Goal: Task Accomplishment & Management: Complete application form

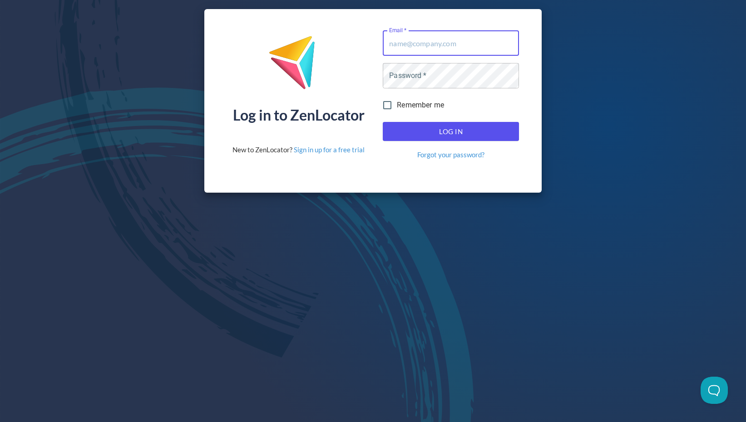
type input "[EMAIL_ADDRESS][DOMAIN_NAME]"
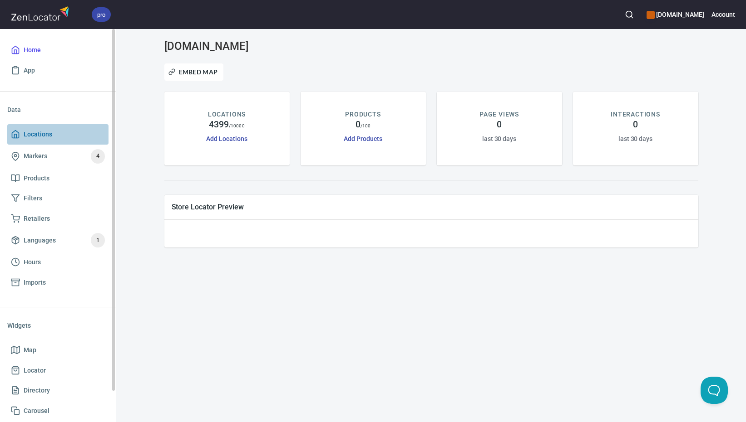
click at [56, 132] on span "Locations" at bounding box center [58, 134] width 94 height 11
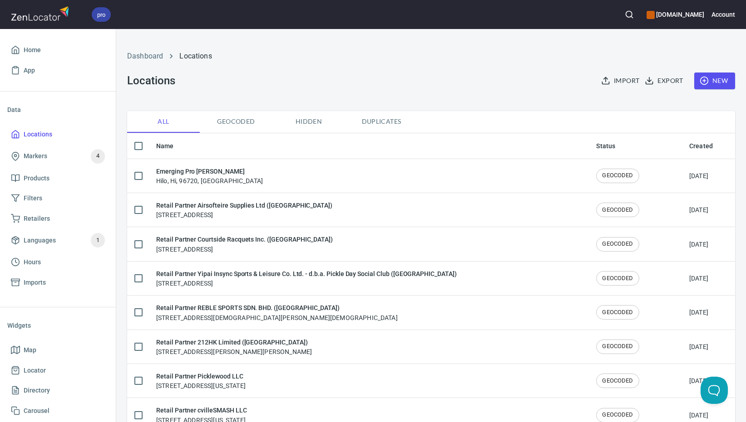
checkbox input "false"
click at [702, 80] on span "New" at bounding box center [714, 80] width 26 height 11
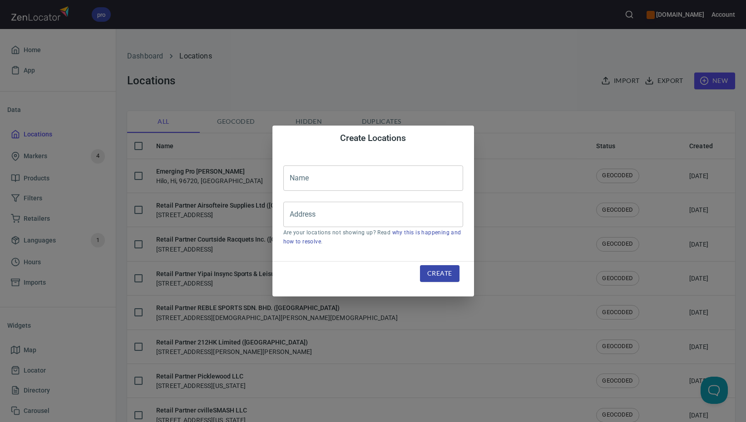
click at [342, 182] on input "text" at bounding box center [373, 178] width 180 height 25
paste input "Unit Sp. z o.o Sp. K. ([GEOGRAPHIC_DATA])"
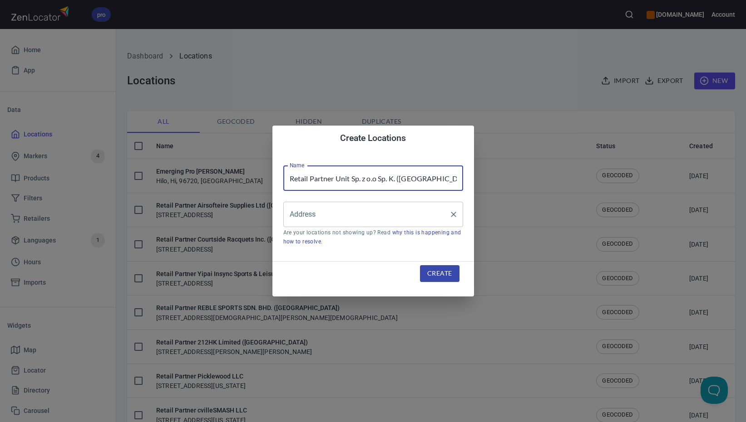
type input "Retail Partner Unit Sp. z o.o Sp. K. ([GEOGRAPHIC_DATA])"
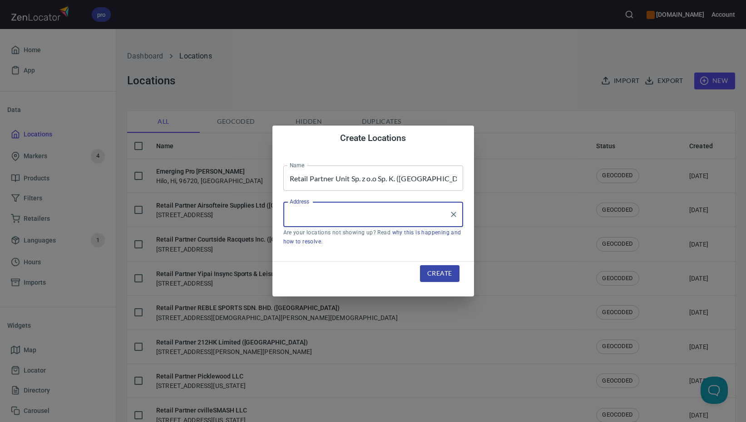
click at [300, 219] on input "Address" at bounding box center [366, 214] width 158 height 17
paste input "Augustowka, 21"
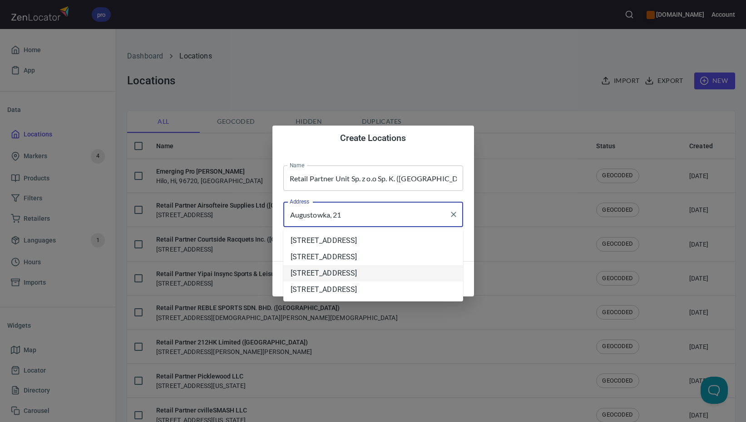
click at [380, 275] on li "[STREET_ADDRESS]" at bounding box center [373, 273] width 180 height 16
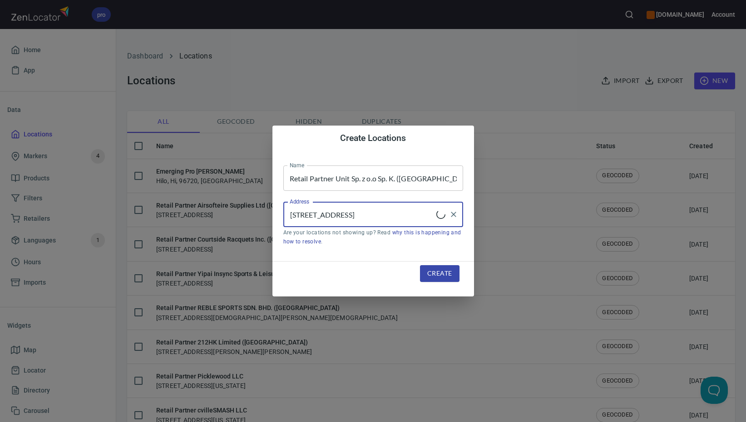
type input "[STREET_ADDRESS]"
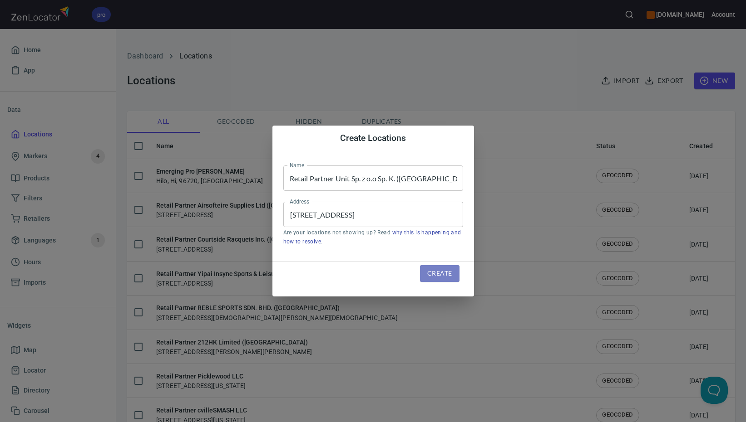
click at [434, 275] on span "Create" at bounding box center [439, 273] width 25 height 11
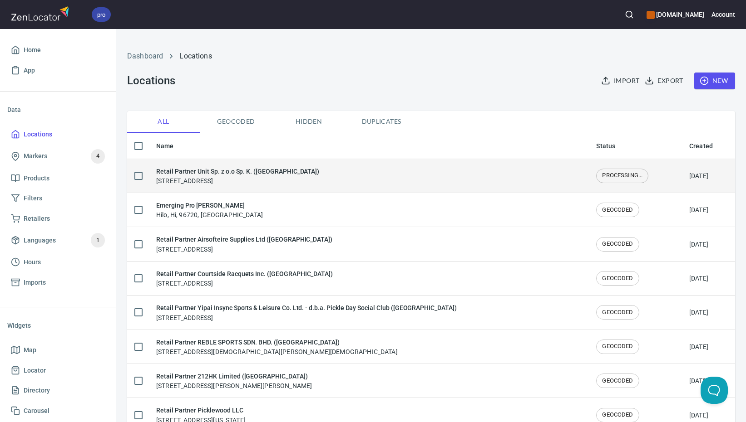
click at [330, 187] on td "Retail Partner Unit Sp. z o.o Sp. K. ([GEOGRAPHIC_DATA]) [STREET_ADDRESS]" at bounding box center [369, 176] width 440 height 34
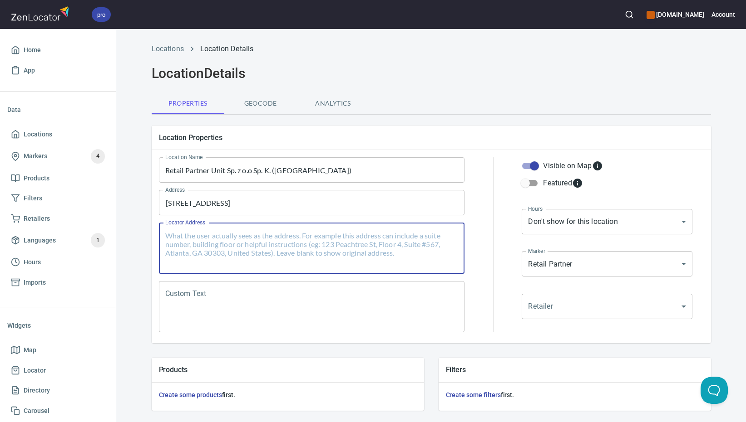
click at [291, 247] on textarea "Locator Address" at bounding box center [311, 248] width 293 height 34
paste textarea "[STREET_ADDRESS]"
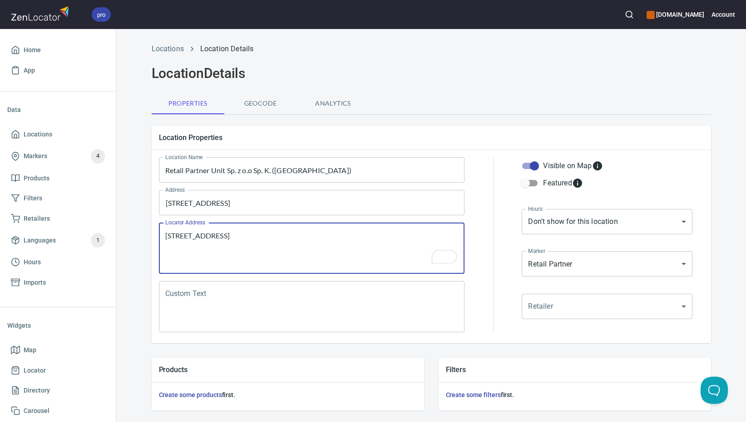
type textarea "[STREET_ADDRESS]"
click at [270, 307] on textarea "Custom Text" at bounding box center [311, 307] width 293 height 34
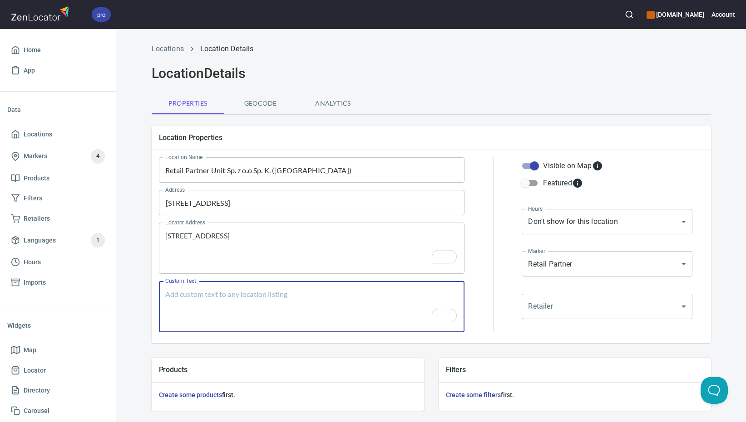
paste textarea "Brands Carried: SelkirkDrop Shot, [PERSON_NAME], [PERSON_NAME], [PERSON_NAME], …"
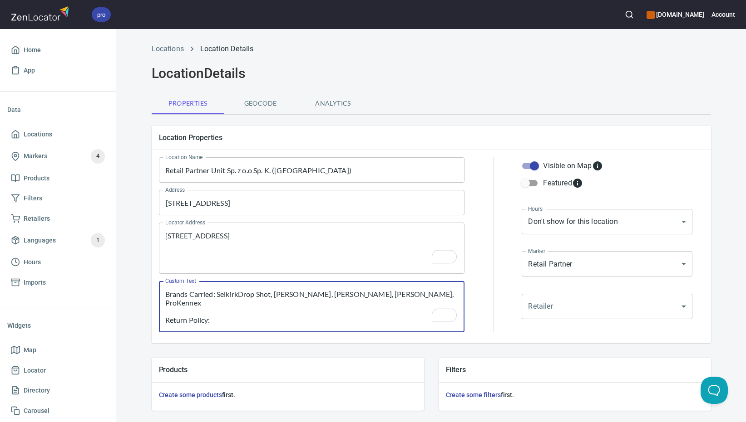
scroll to position [170, 0]
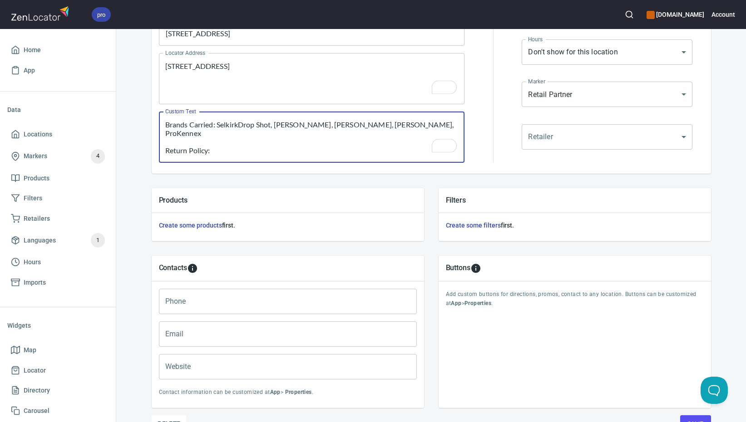
type textarea "Brands Carried: SelkirkDrop Shot, [PERSON_NAME], [PERSON_NAME], [PERSON_NAME], …"
click at [277, 303] on input "Phone" at bounding box center [288, 301] width 258 height 25
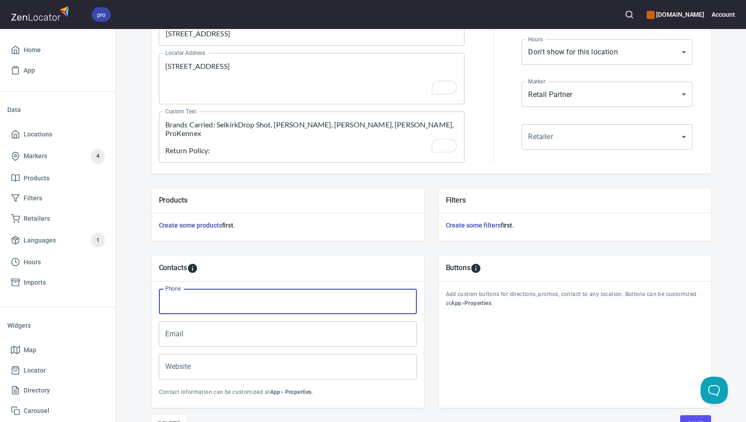
paste input "[PHONE_NUMBER]"
type input "[PHONE_NUMBER]"
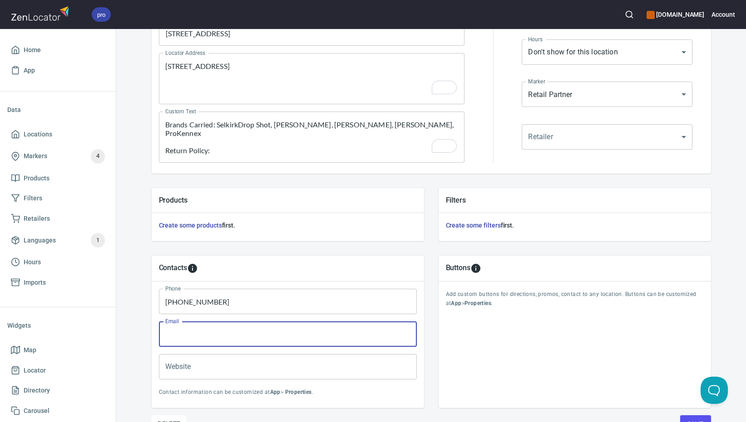
paste input "[PERSON_NAME][EMAIL_ADDRESS][PERSON_NAME][DOMAIN_NAME]"
type input "[PERSON_NAME][EMAIL_ADDRESS][PERSON_NAME][DOMAIN_NAME]"
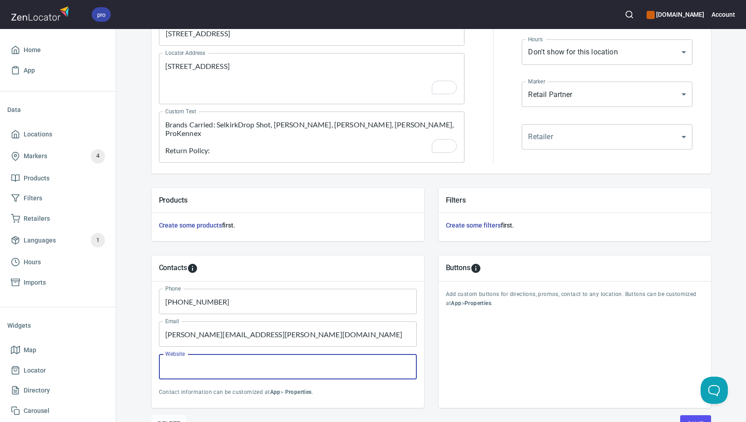
paste input "[URL][DOMAIN_NAME]"
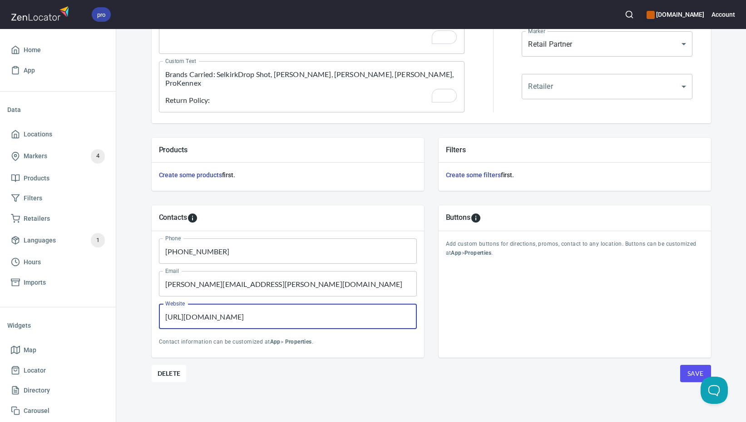
type input "[URL][DOMAIN_NAME]"
click at [680, 373] on button "Save" at bounding box center [695, 373] width 31 height 17
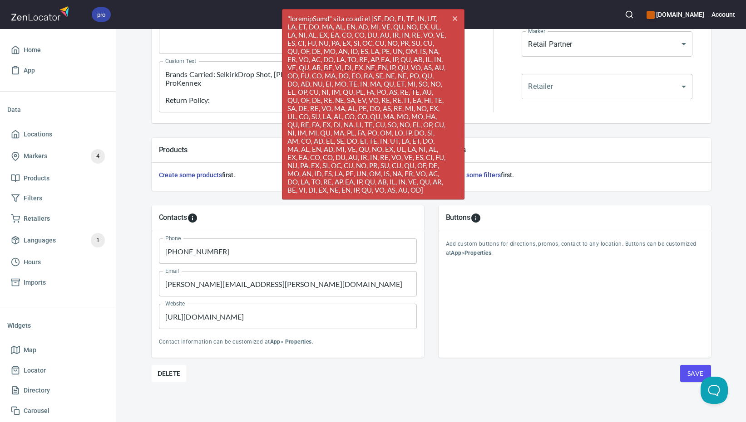
click at [253, 219] on div "Contacts" at bounding box center [288, 218] width 258 height 11
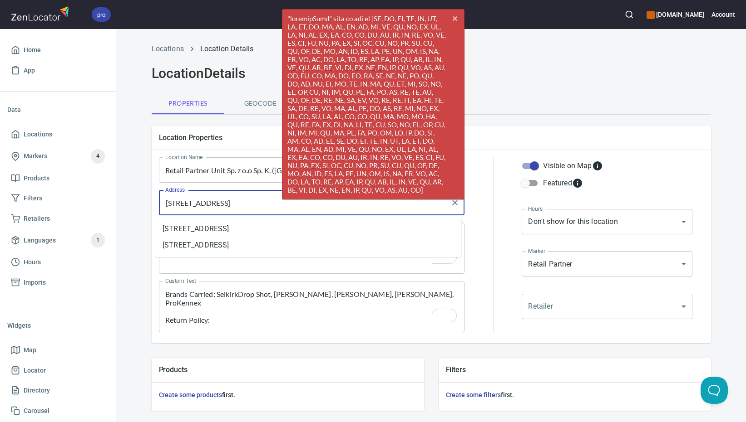
click at [233, 206] on input "[STREET_ADDRESS]" at bounding box center [305, 202] width 284 height 17
paste input "owka, 21"
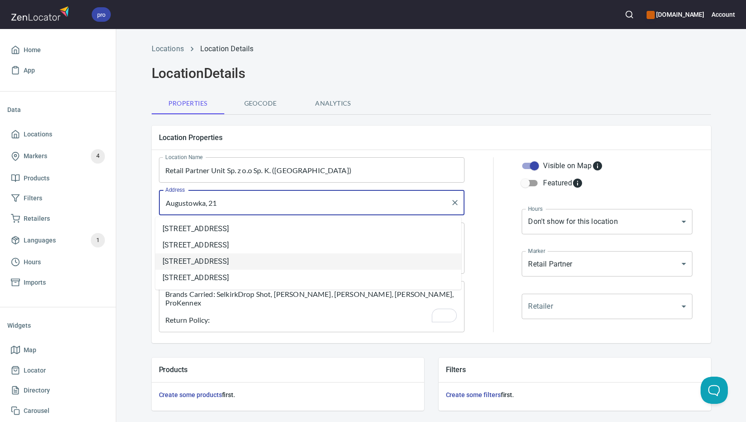
click at [298, 264] on li "[STREET_ADDRESS]" at bounding box center [308, 262] width 306 height 16
type input "[STREET_ADDRESS]"
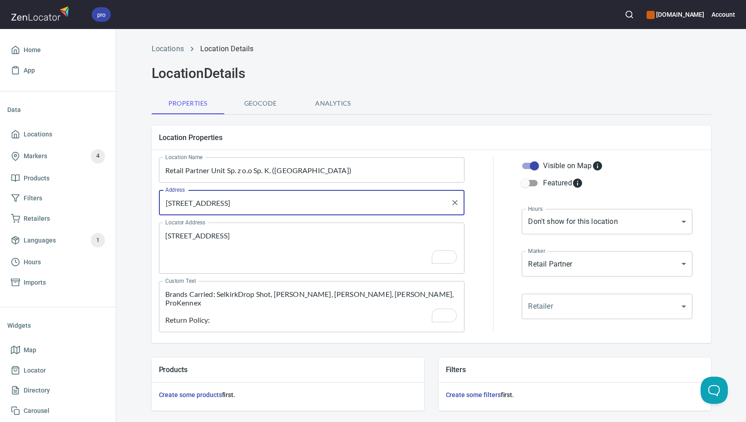
scroll to position [220, 0]
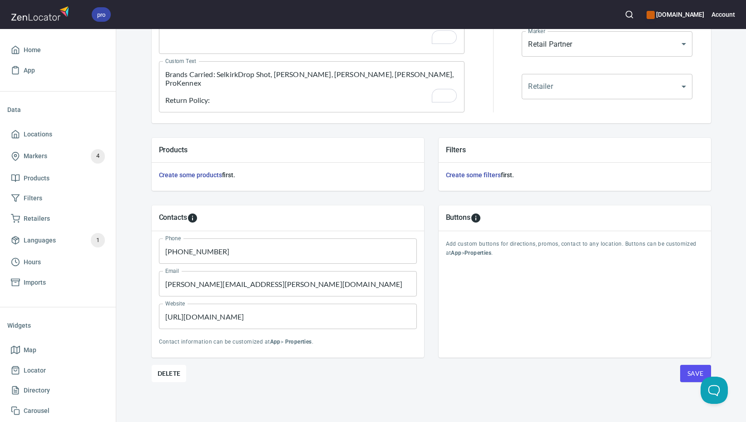
click at [692, 373] on span "Save" at bounding box center [695, 373] width 16 height 11
